Goal: Information Seeking & Learning: Learn about a topic

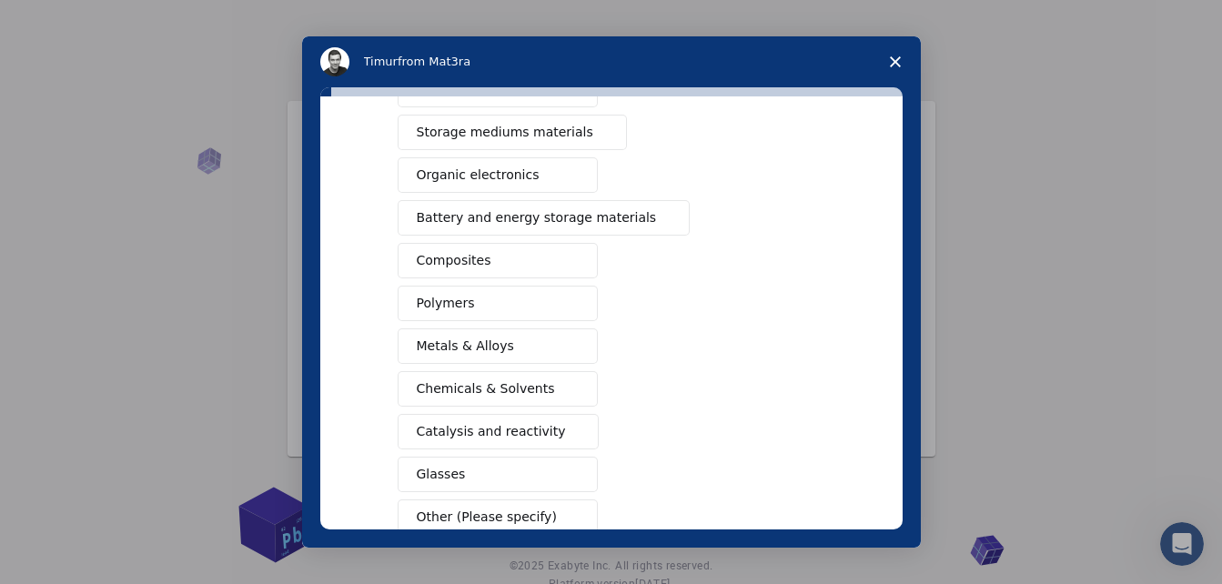
scroll to position [273, 0]
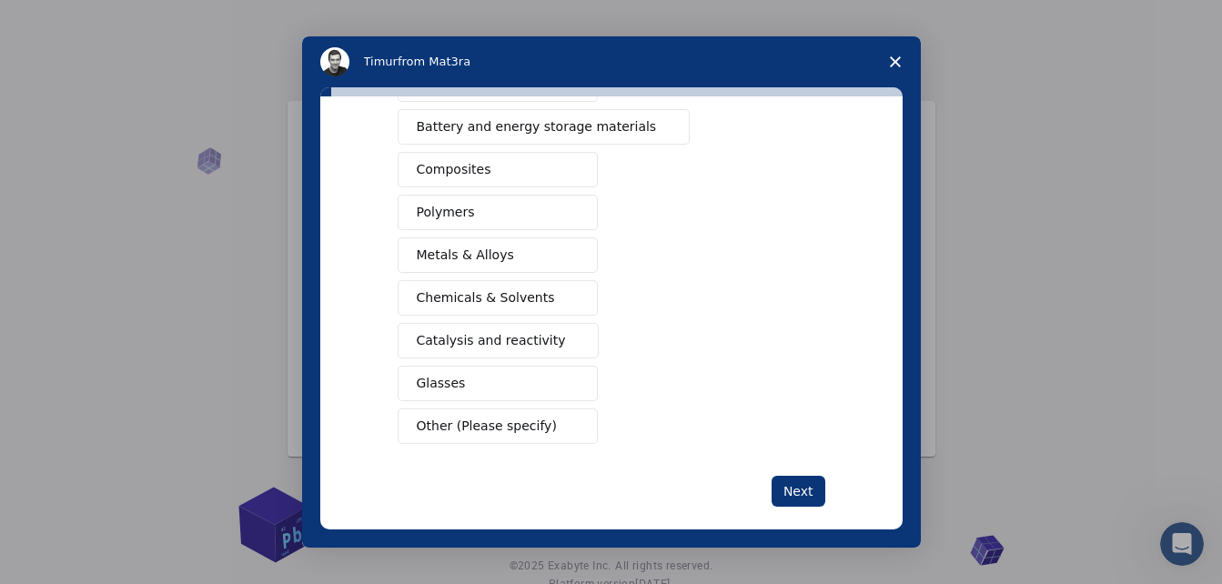
click at [509, 253] on button "Metals & Alloys" at bounding box center [498, 254] width 200 height 35
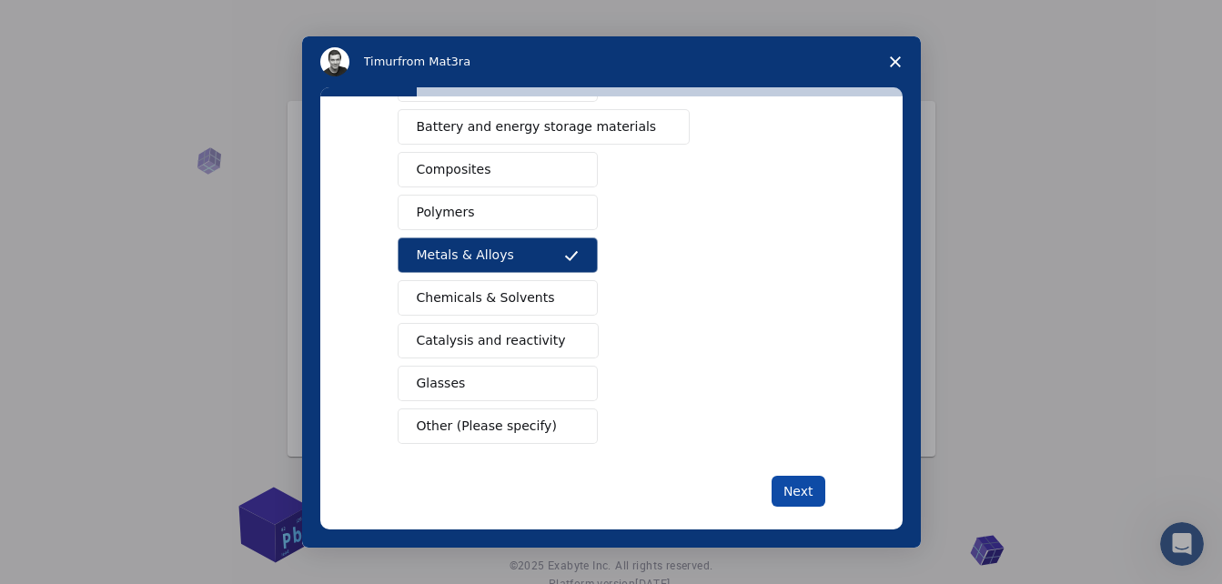
click at [798, 488] on button "Next" at bounding box center [798, 491] width 54 height 31
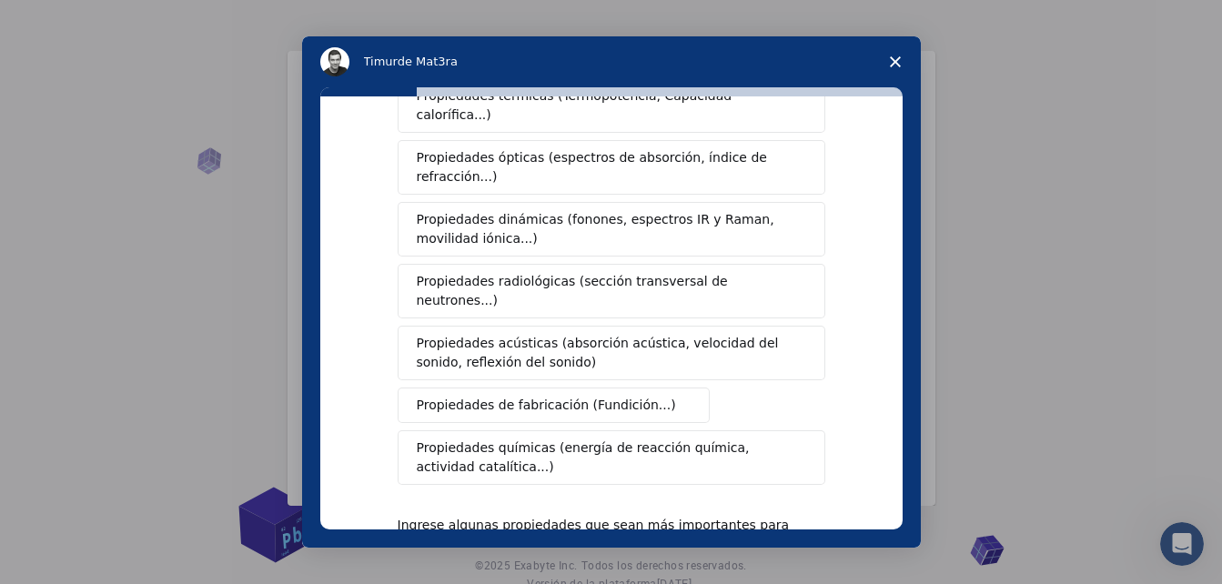
scroll to position [364, 0]
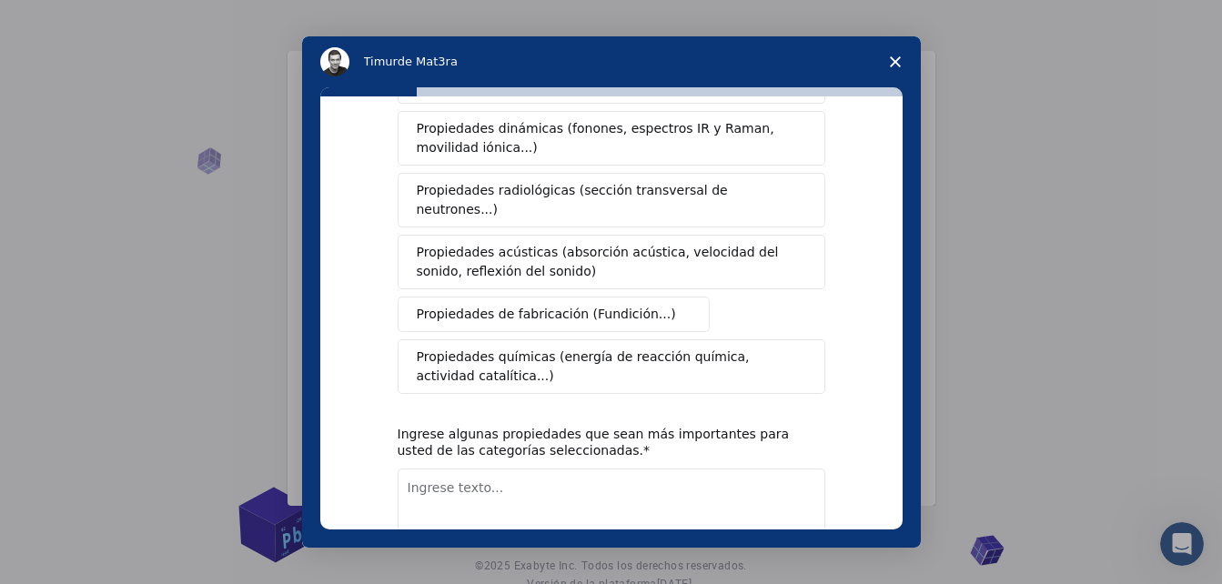
click at [605, 305] on span "Propiedades de fabricación (Fundición...)" at bounding box center [546, 314] width 259 height 19
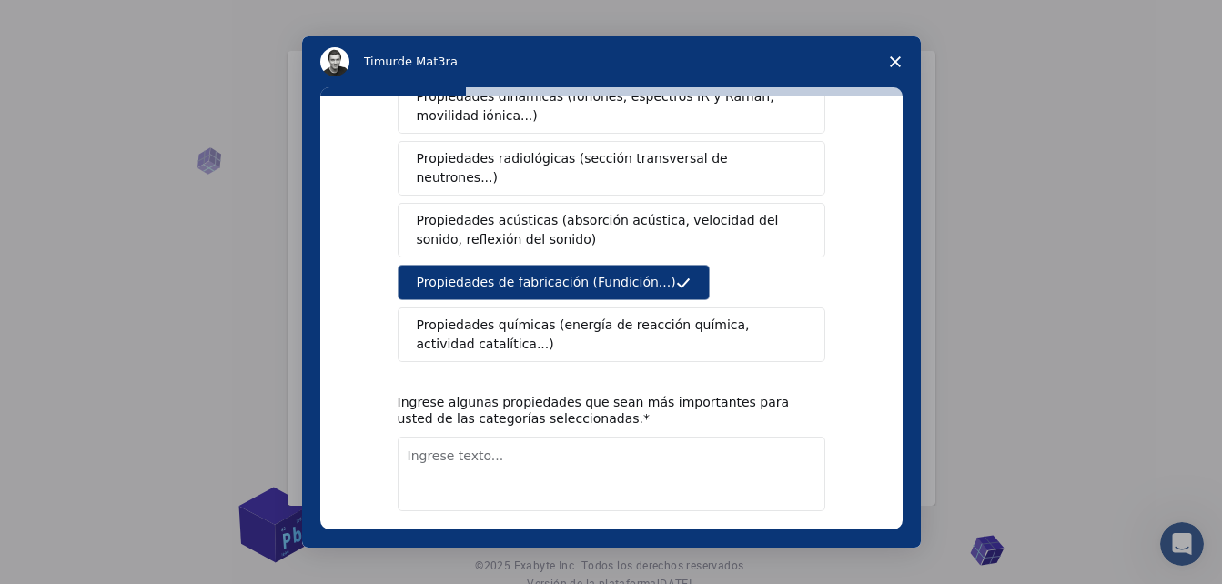
scroll to position [446, 0]
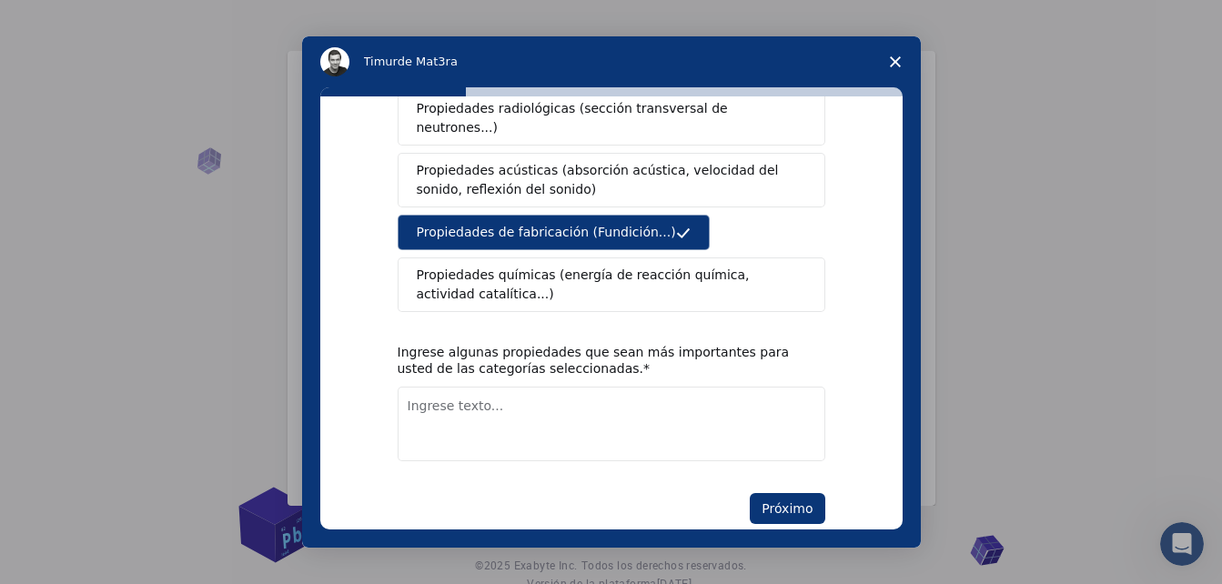
click at [821, 466] on div "¿Qué tipo(s) de propiedades le interesan? Propiedades mecánicas (energía superf…" at bounding box center [611, 312] width 582 height 433
click at [816, 493] on button "Próximo" at bounding box center [787, 508] width 75 height 31
click at [503, 412] on textarea "Ingrese texto..." at bounding box center [612, 424] width 428 height 75
type textarea "dimensiones"
click at [791, 493] on button "Próximo" at bounding box center [787, 508] width 75 height 31
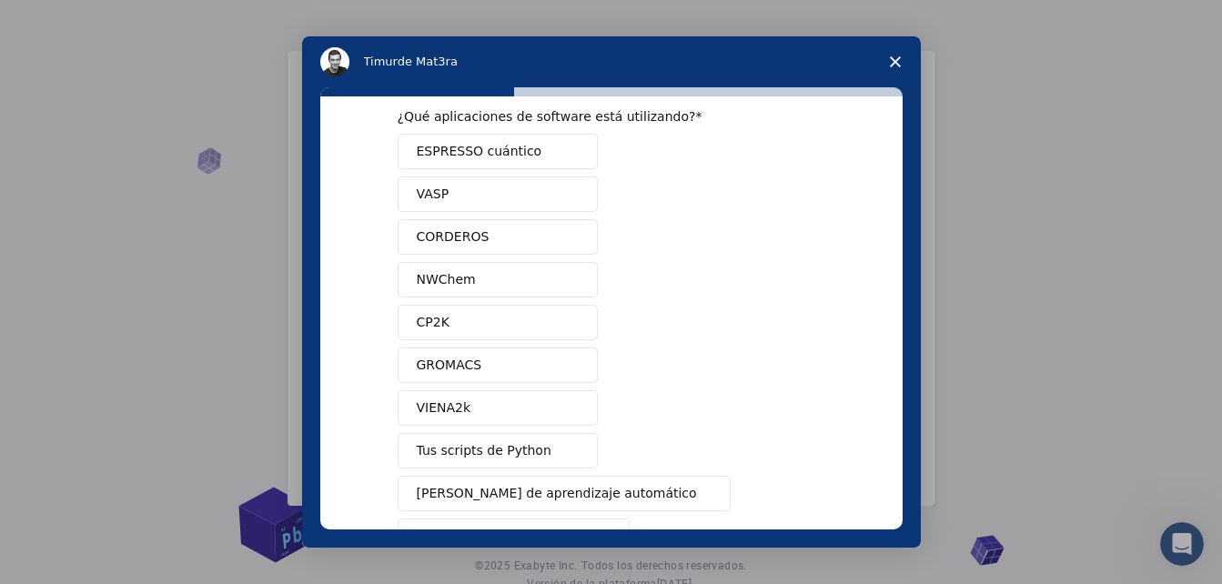
scroll to position [0, 0]
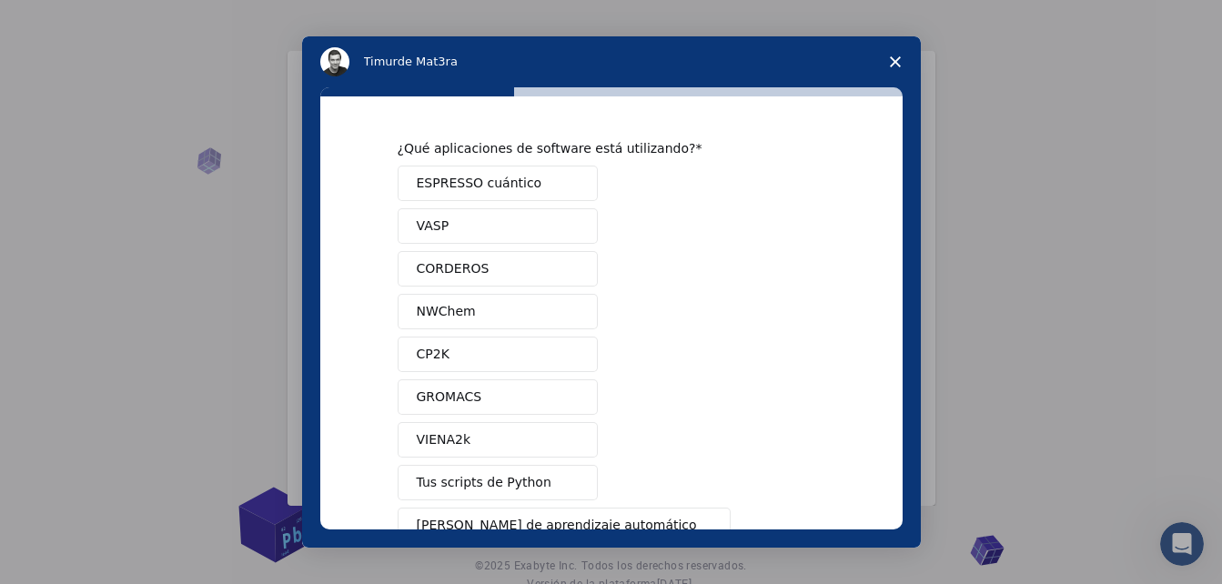
click at [892, 63] on icon "Cerrar encuesta" at bounding box center [895, 61] width 11 height 11
